Goal: Check status: Check status

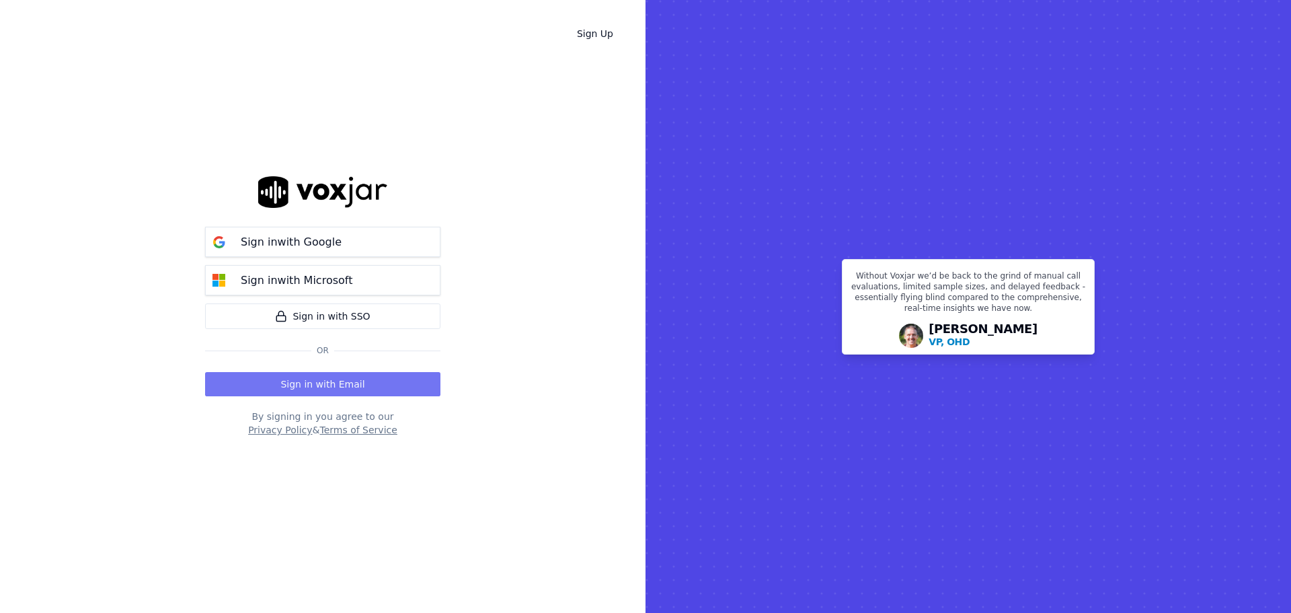
click at [343, 376] on button "Sign in with Email" at bounding box center [322, 384] width 235 height 24
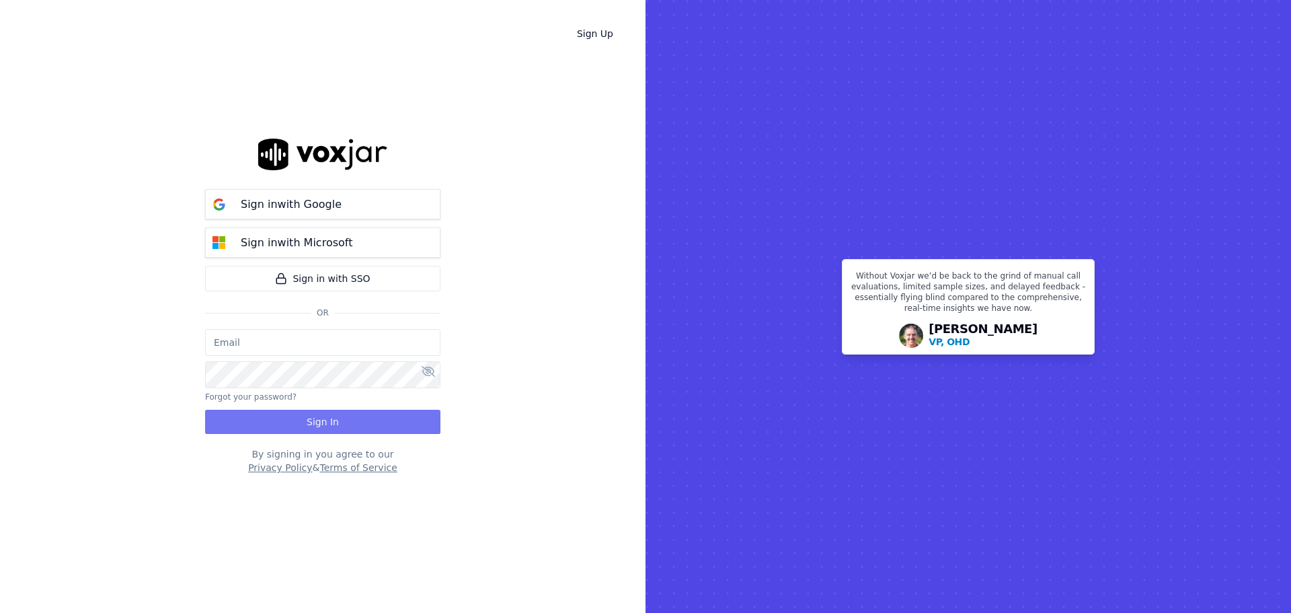
type input "bbradley@thirtyonefundraising.com"
click at [346, 418] on button "Sign In" at bounding box center [322, 421] width 235 height 24
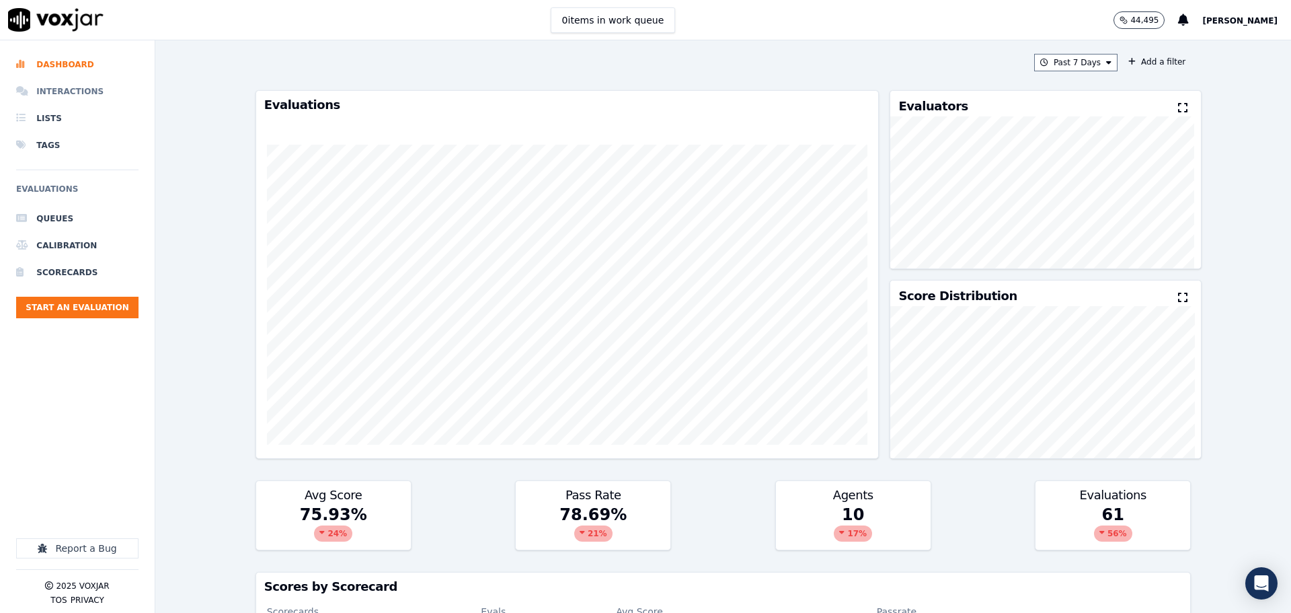
click at [73, 87] on li "Interactions" at bounding box center [77, 91] width 122 height 27
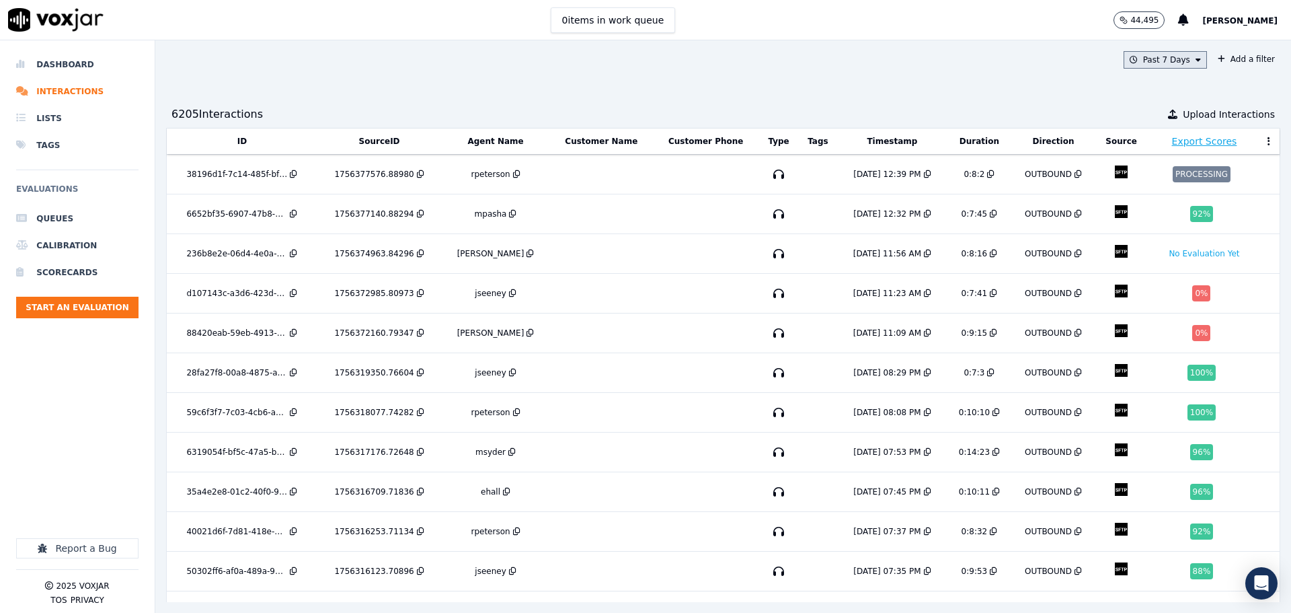
click at [1163, 65] on button "Past 7 Days" at bounding box center [1165, 59] width 83 height 17
click at [1145, 84] on div "Custom" at bounding box center [1160, 84] width 31 height 11
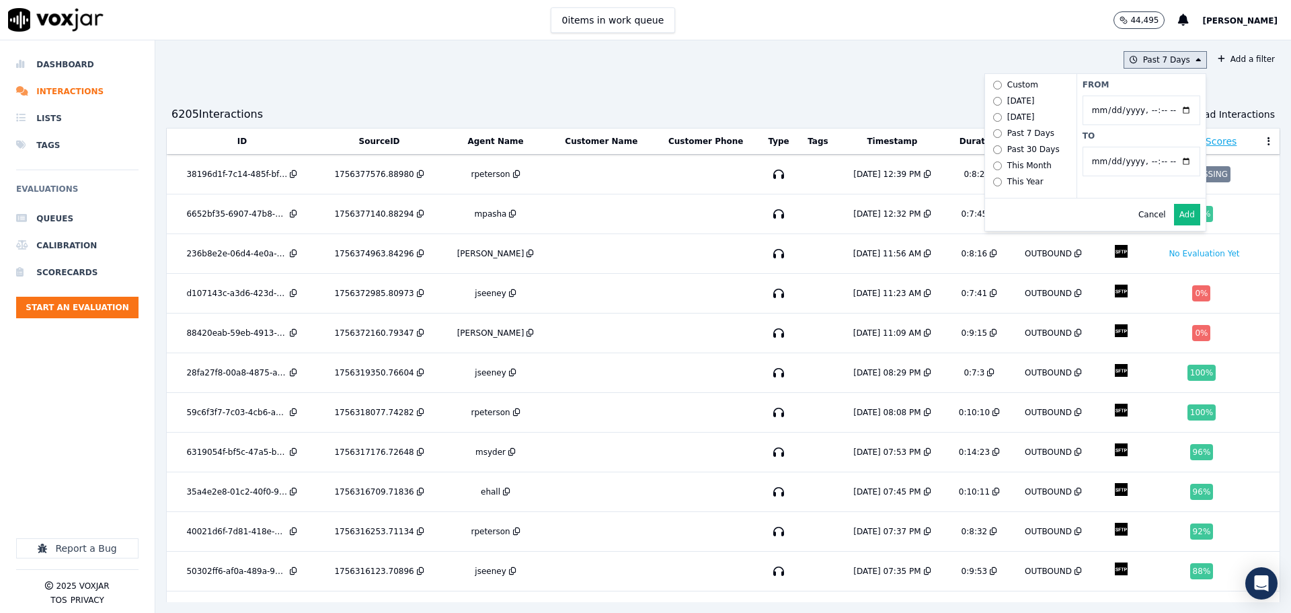
click at [1131, 56] on button "Past 7 Days Custom Today Yesterday Past 7 Days Past 30 Days This Month This Yea…" at bounding box center [1165, 59] width 83 height 17
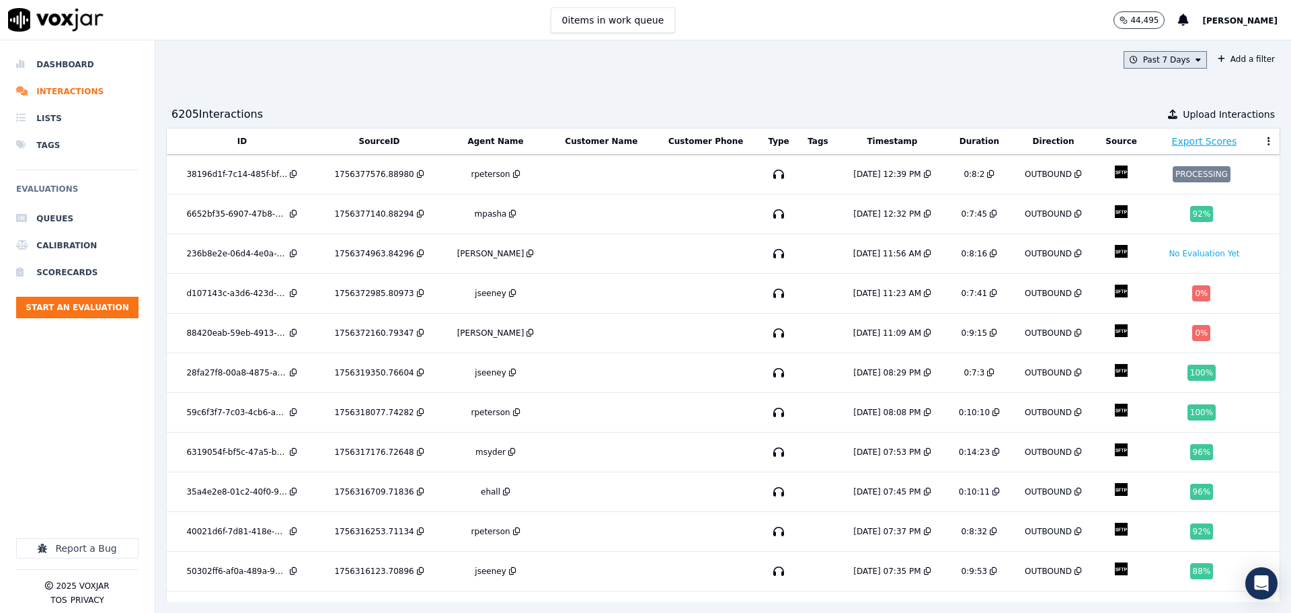
click at [1124, 63] on button "Past 7 Days" at bounding box center [1165, 59] width 83 height 17
click at [1145, 105] on div "[DATE]" at bounding box center [1159, 100] width 28 height 11
click at [1174, 217] on button "Add" at bounding box center [1187, 215] width 26 height 22
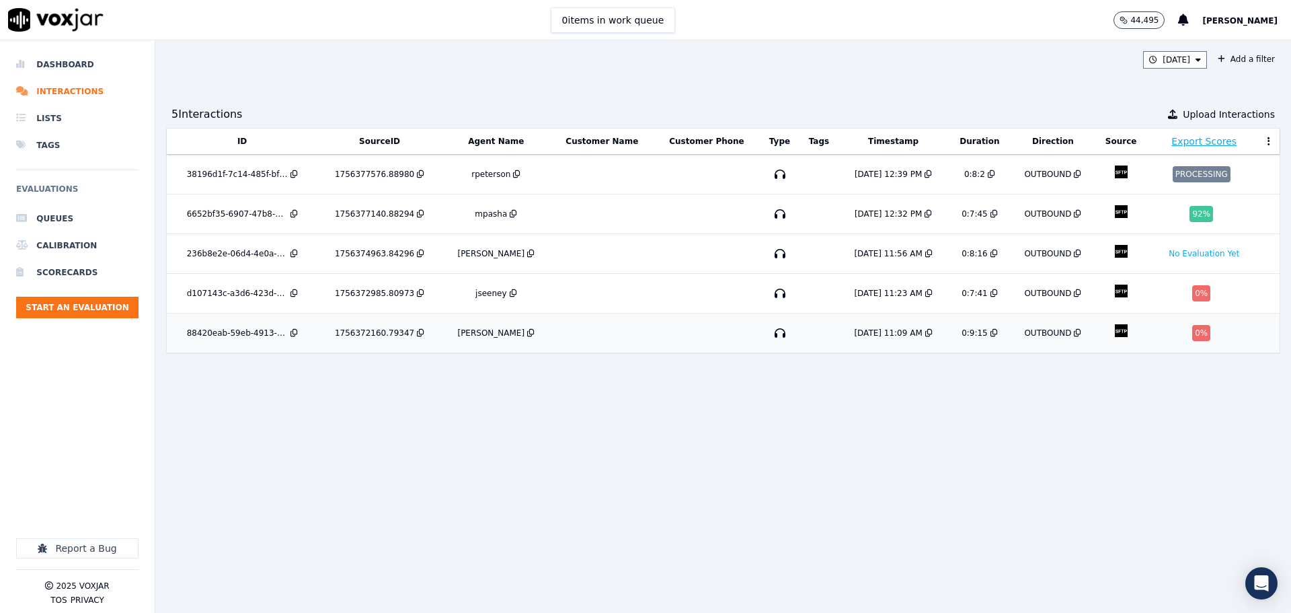
click at [551, 323] on td at bounding box center [602, 333] width 103 height 40
click at [611, 292] on td at bounding box center [602, 294] width 103 height 40
click at [615, 263] on td at bounding box center [602, 254] width 103 height 40
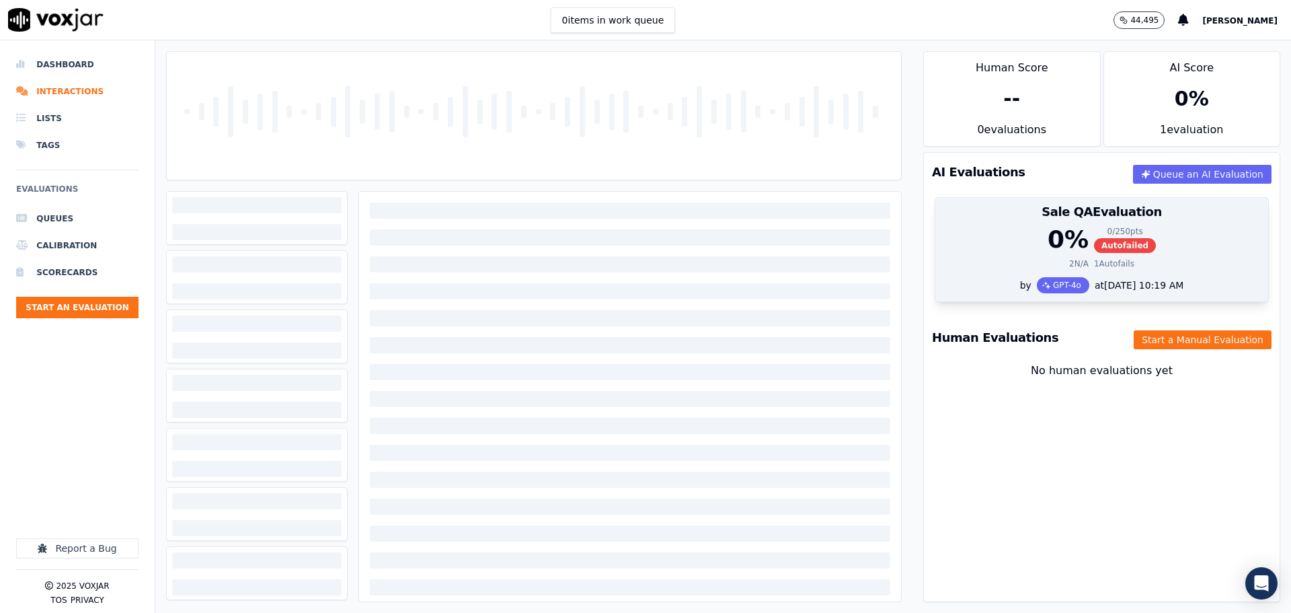
click at [1044, 217] on h3 "Sale QA Evaluation" at bounding box center [1101, 212] width 317 height 12
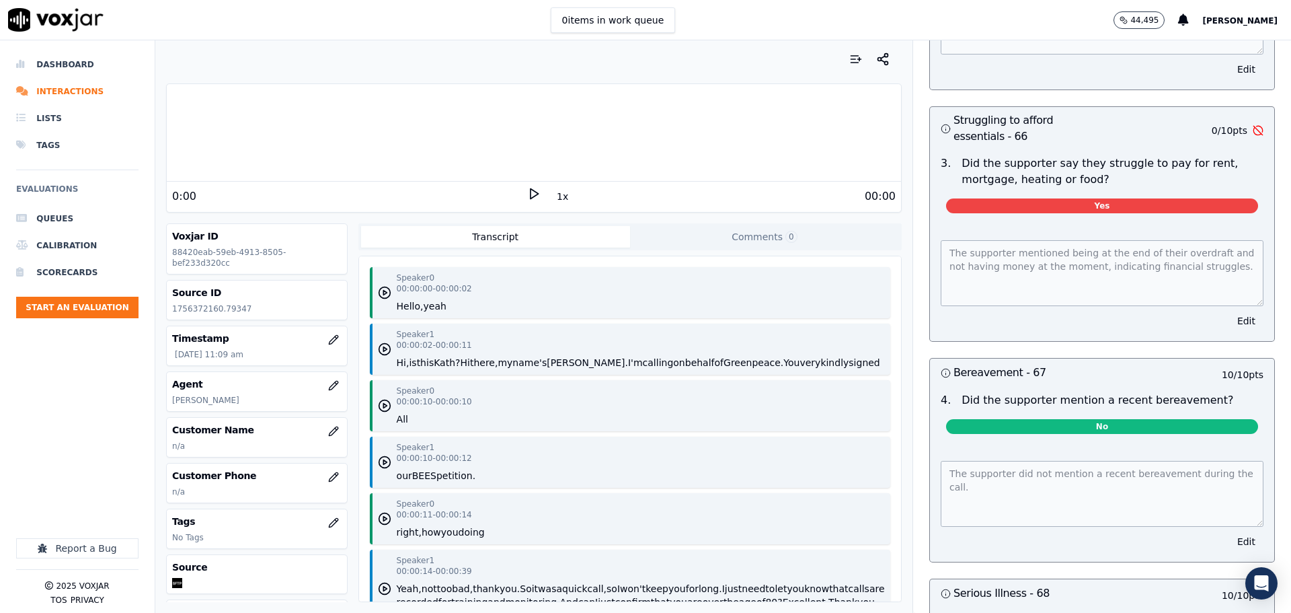
scroll to position [4011, 0]
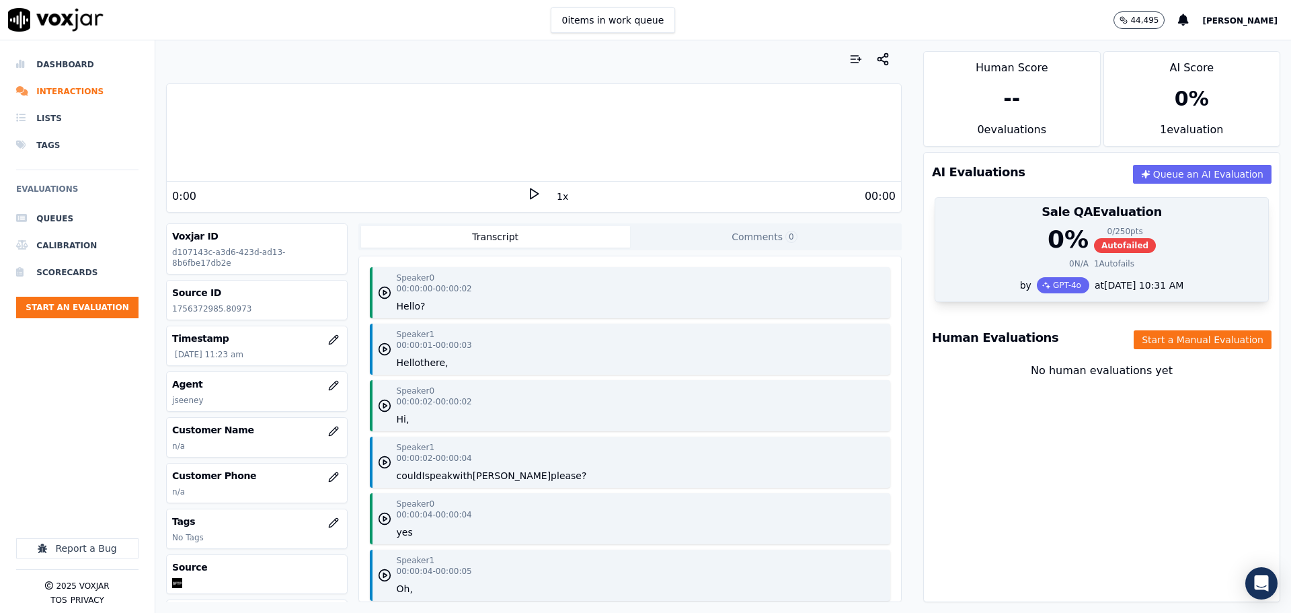
click at [974, 233] on div "0 % 0 / 250 pts Autofailed" at bounding box center [1101, 239] width 317 height 27
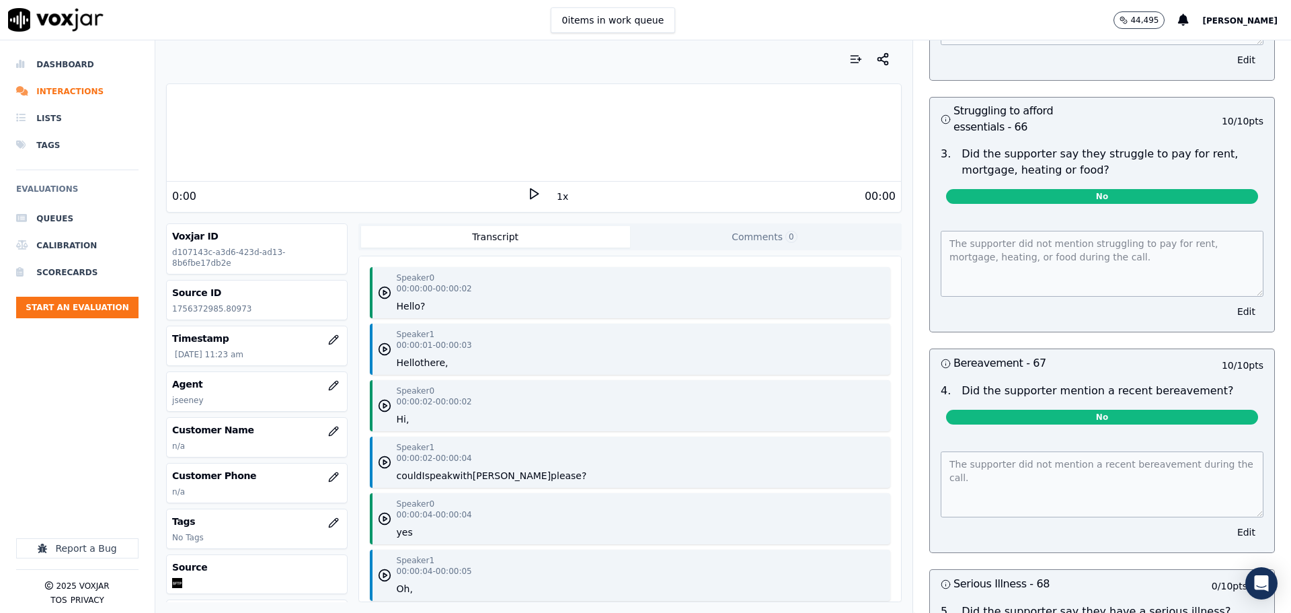
scroll to position [4399, 0]
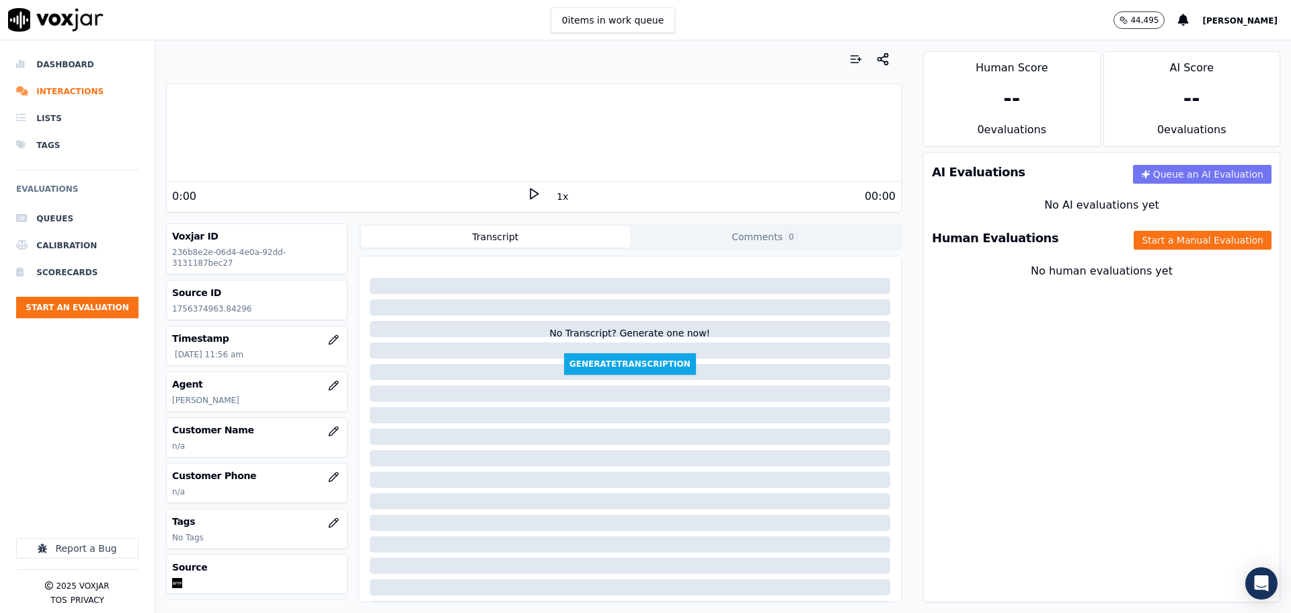
click at [1158, 171] on button "Queue an AI Evaluation" at bounding box center [1202, 174] width 139 height 19
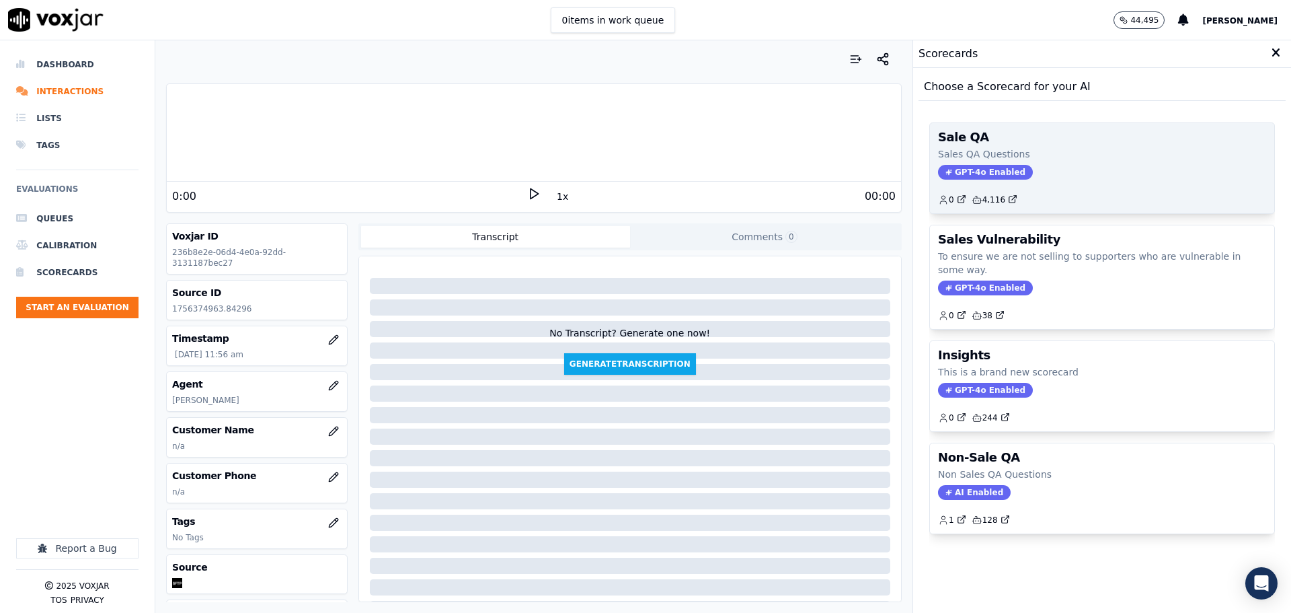
click at [995, 171] on span "GPT-4o Enabled" at bounding box center [985, 172] width 95 height 15
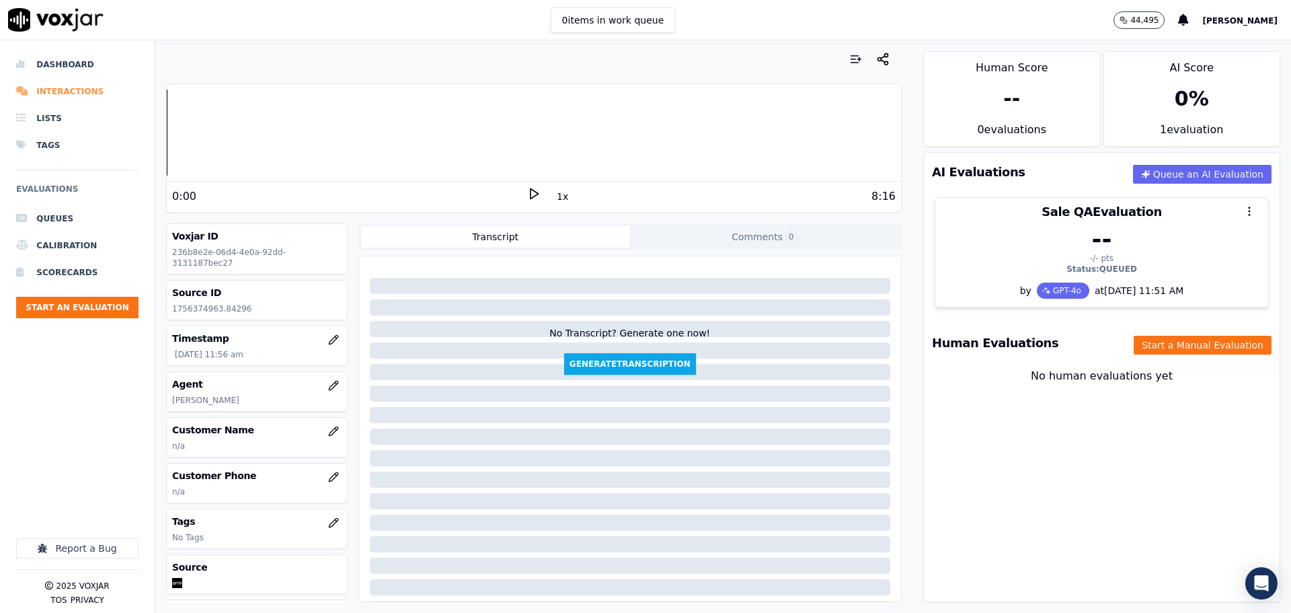
click at [63, 93] on li "Interactions" at bounding box center [77, 91] width 122 height 27
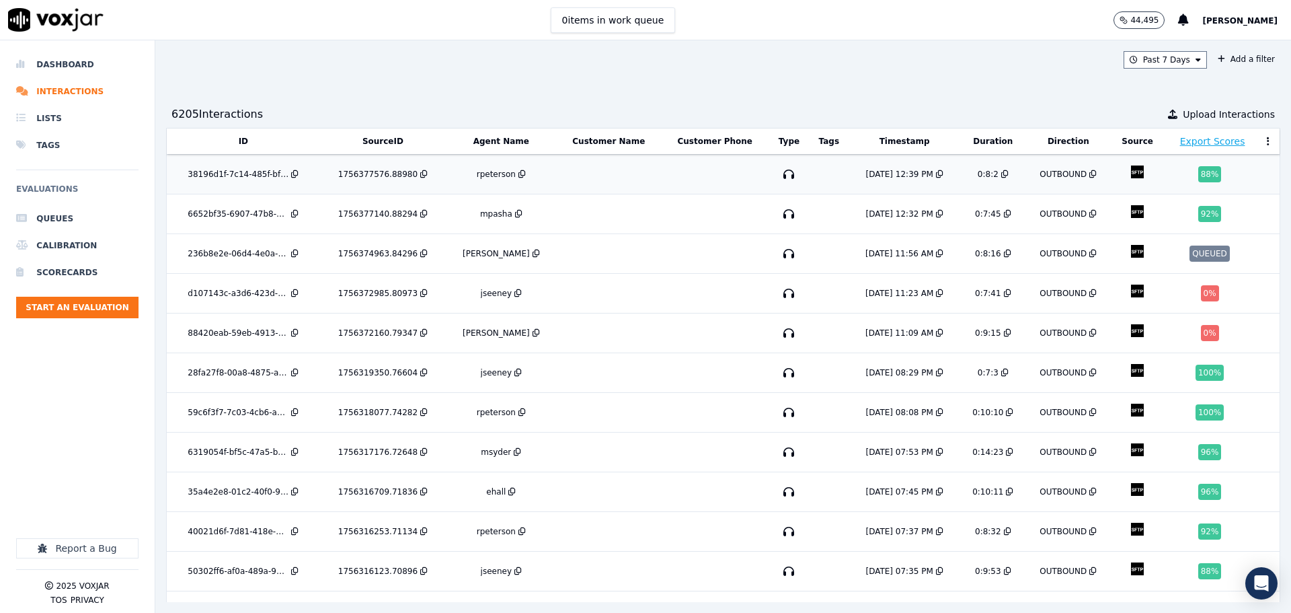
click at [616, 178] on td at bounding box center [608, 175] width 105 height 40
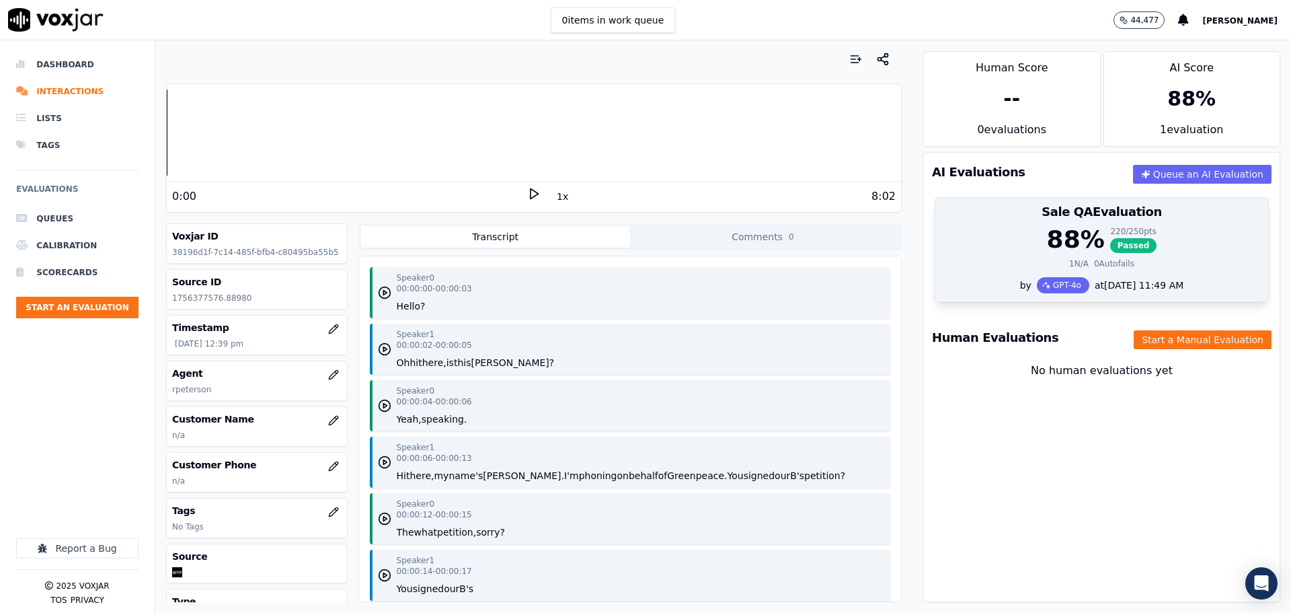
click at [1196, 240] on div "88 % 220 / 250 pts Passed" at bounding box center [1101, 239] width 317 height 27
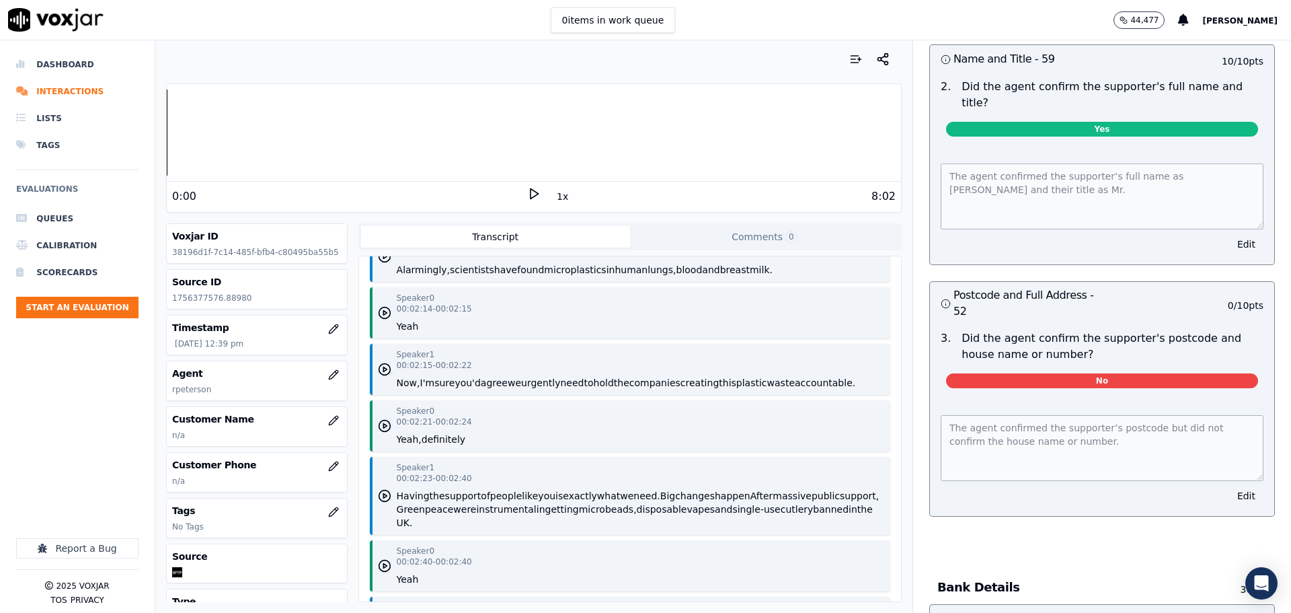
scroll to position [1912, 0]
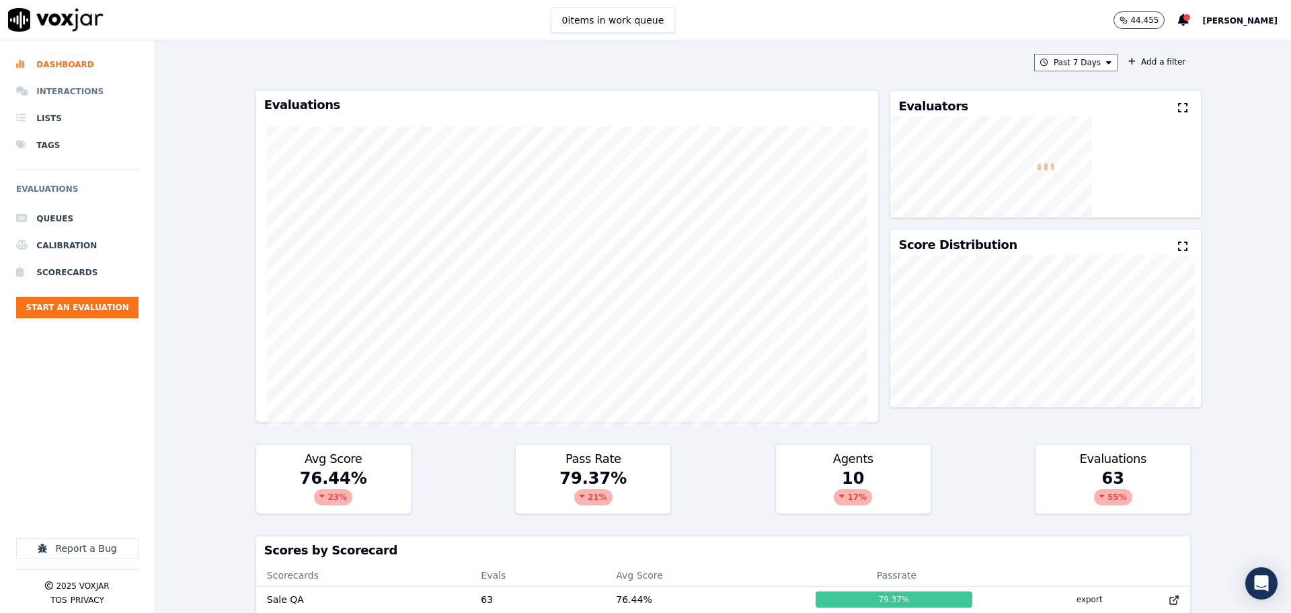
click at [62, 97] on li "Interactions" at bounding box center [77, 91] width 122 height 27
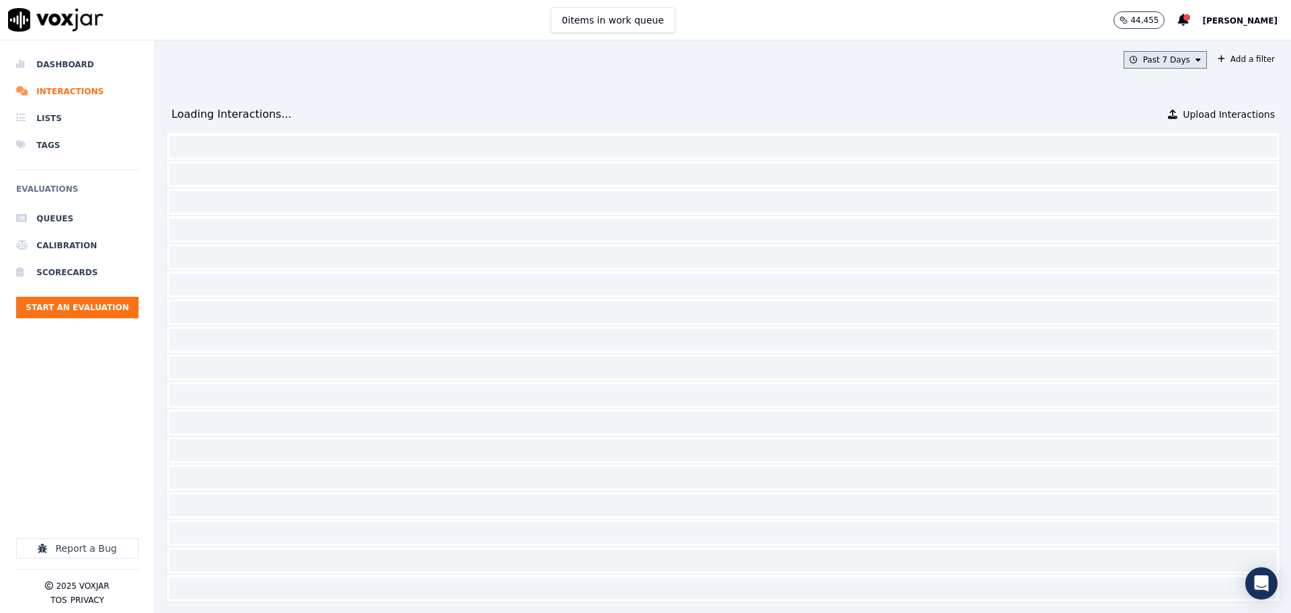
click at [1142, 60] on button "Past 7 Days" at bounding box center [1165, 59] width 83 height 17
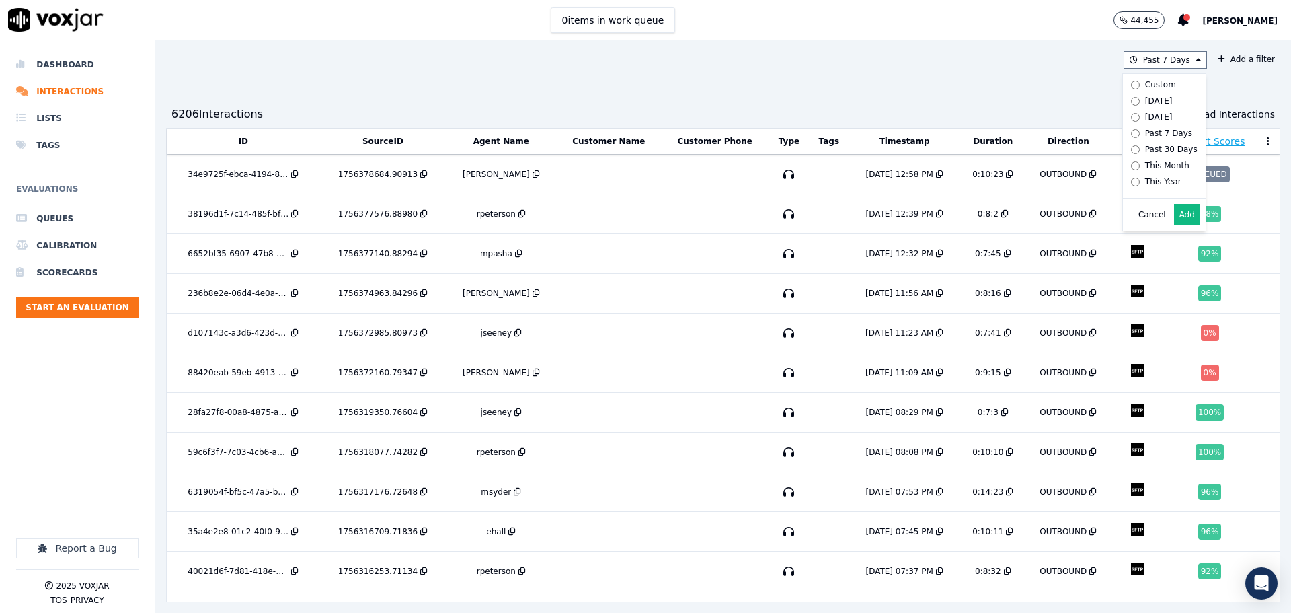
click at [983, 79] on div "Past 7 Days Custom [DATE] [DATE] Past 7 Days Past 30 Days This Month This Year …" at bounding box center [723, 326] width 1136 height 572
